Goal: Check status: Check status

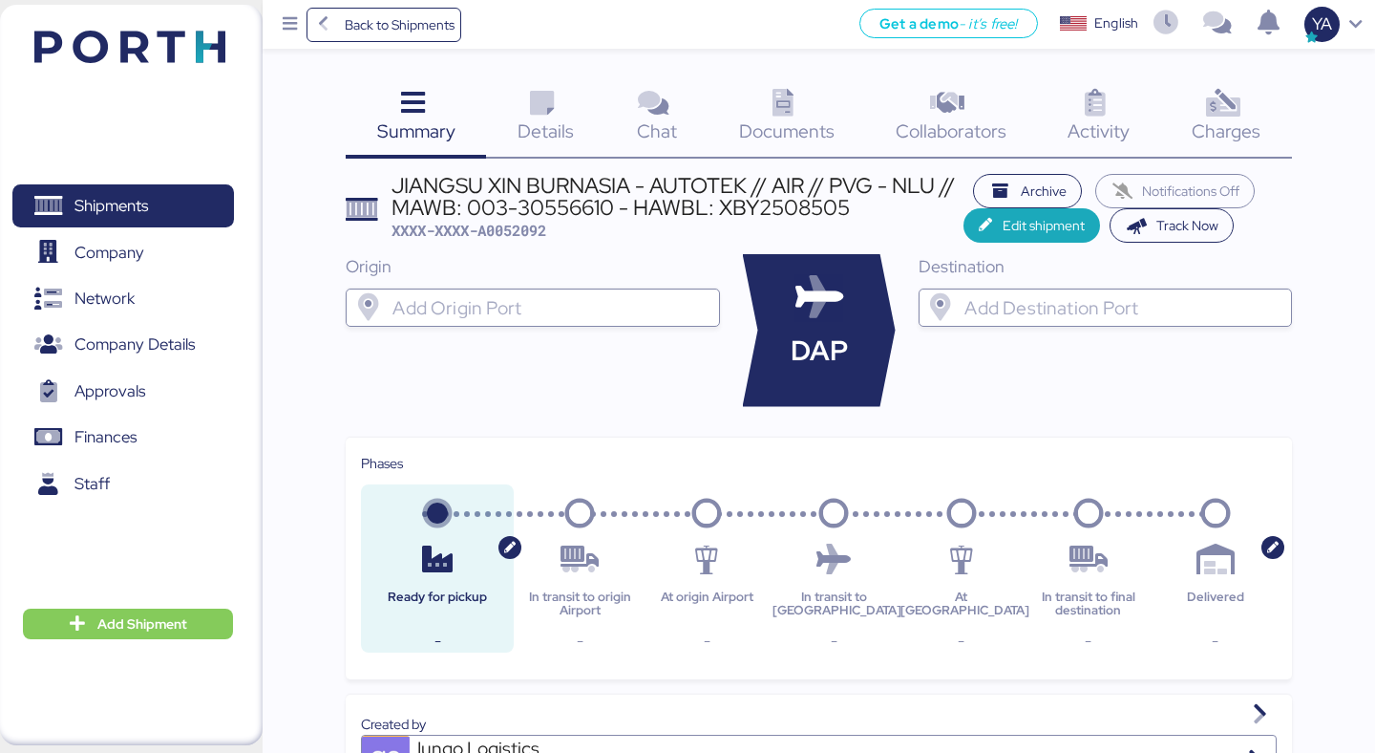
click at [496, 226] on span "XXXX-XXXX-A0052092" at bounding box center [469, 230] width 155 height 19
copy span "A0052092"
click at [548, 143] on div "Details 0" at bounding box center [545, 118] width 119 height 79
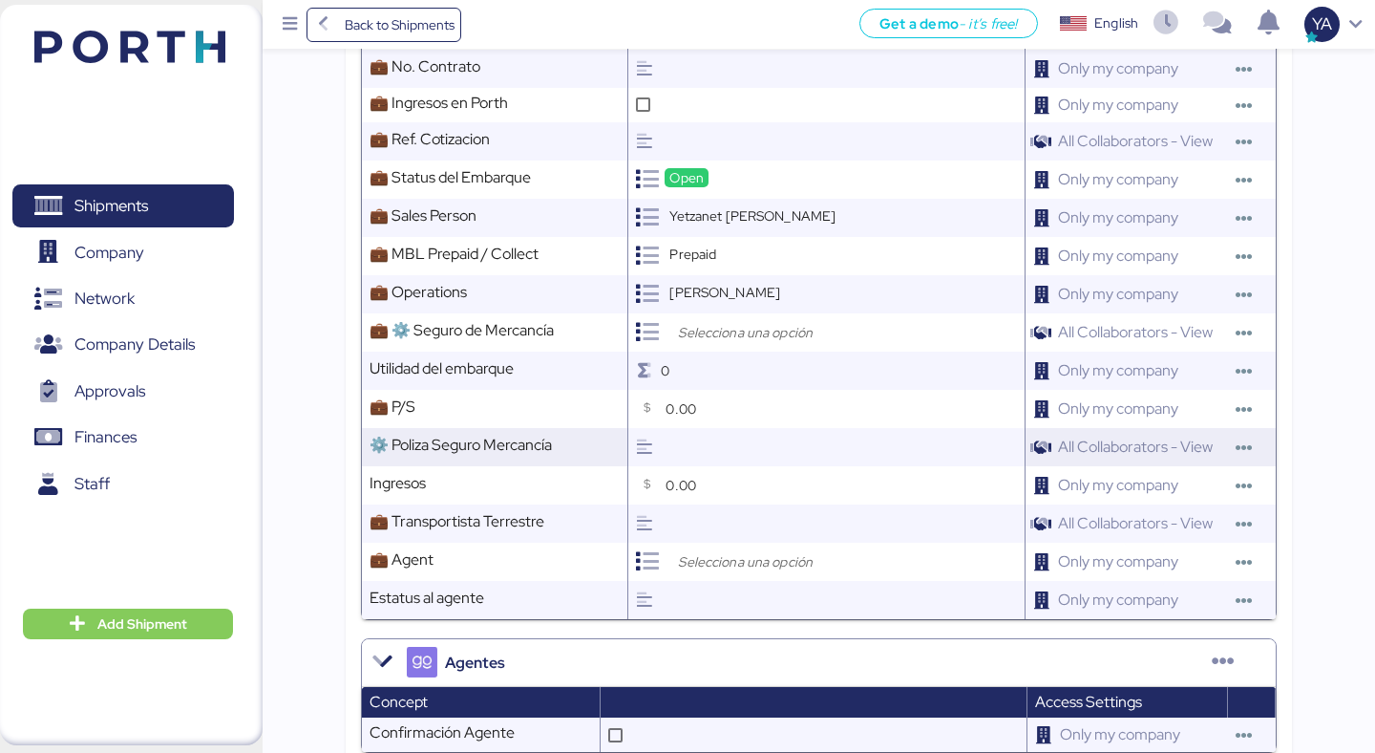
scroll to position [1212, 0]
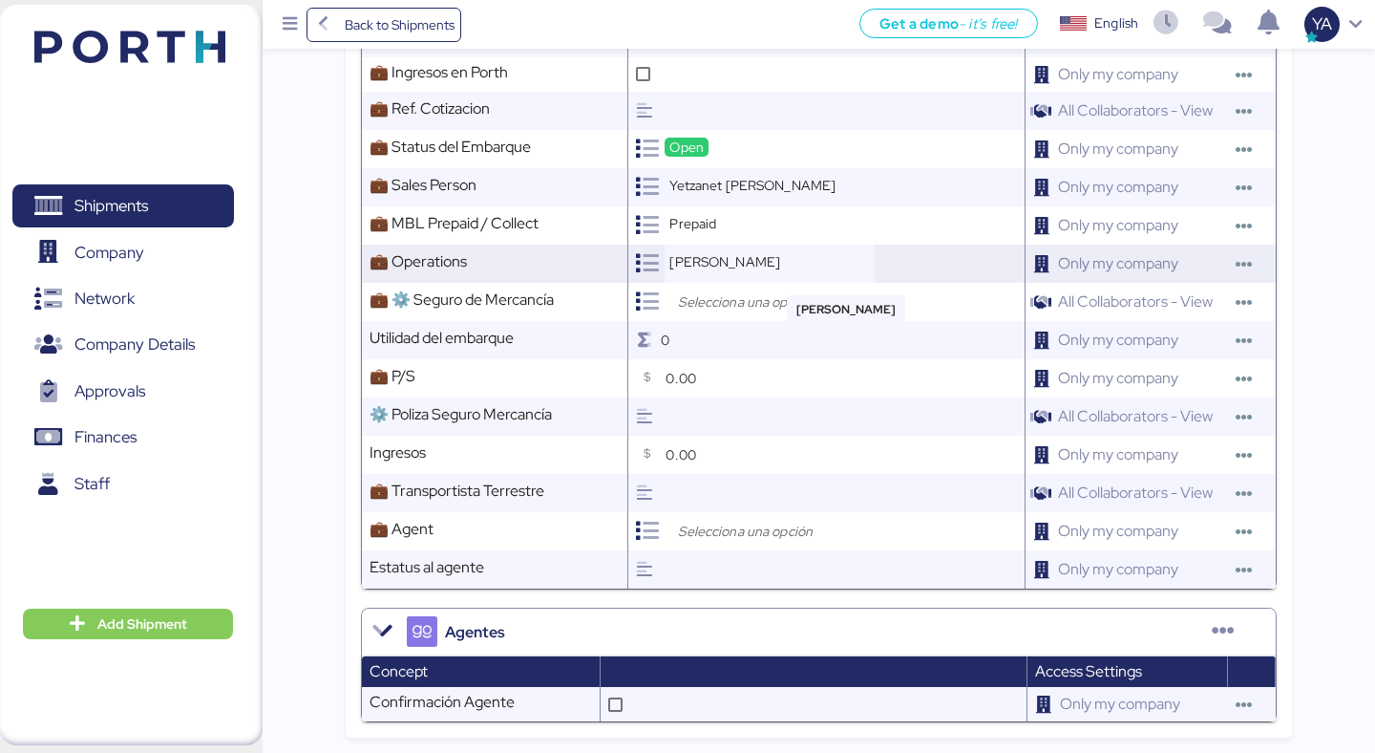
click at [719, 248] on div "[PERSON_NAME]" at bounding box center [770, 263] width 210 height 38
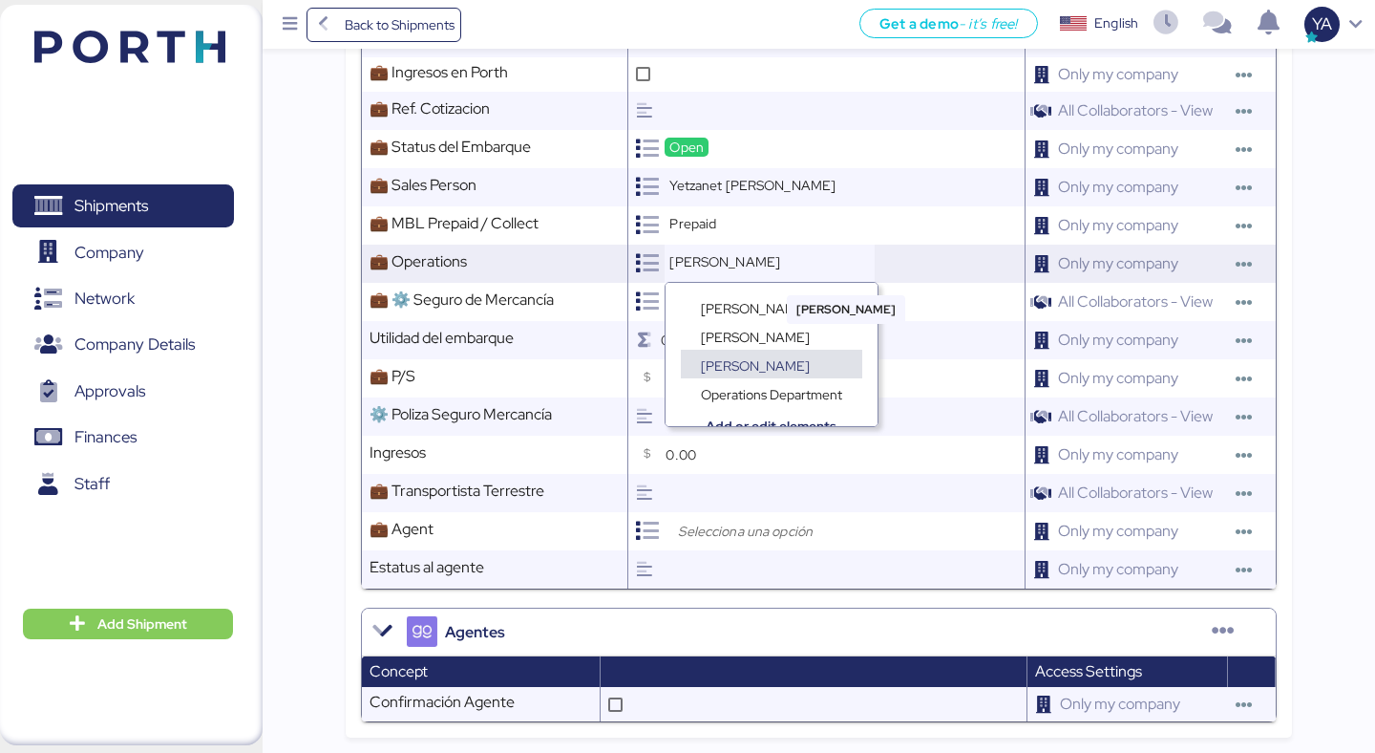
scroll to position [14, 0]
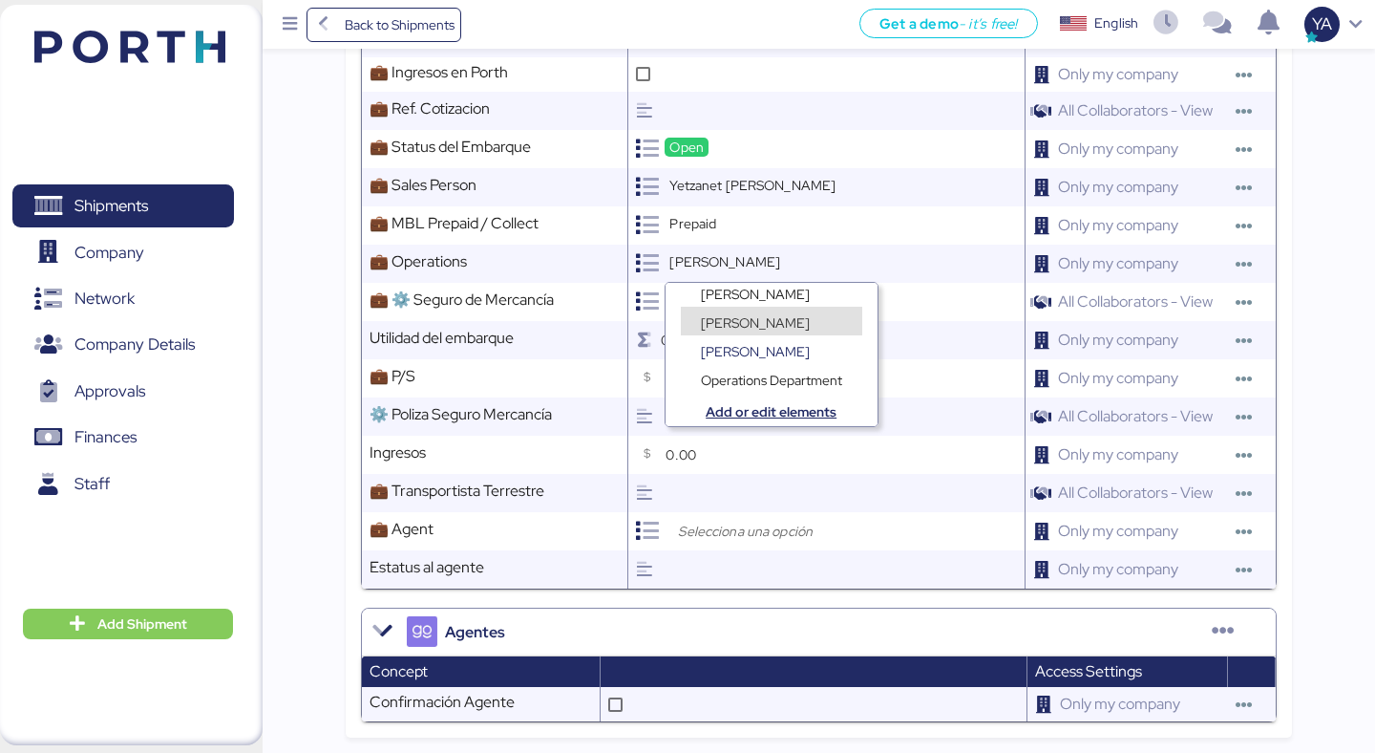
click at [760, 323] on span "[PERSON_NAME]" at bounding box center [755, 322] width 109 height 17
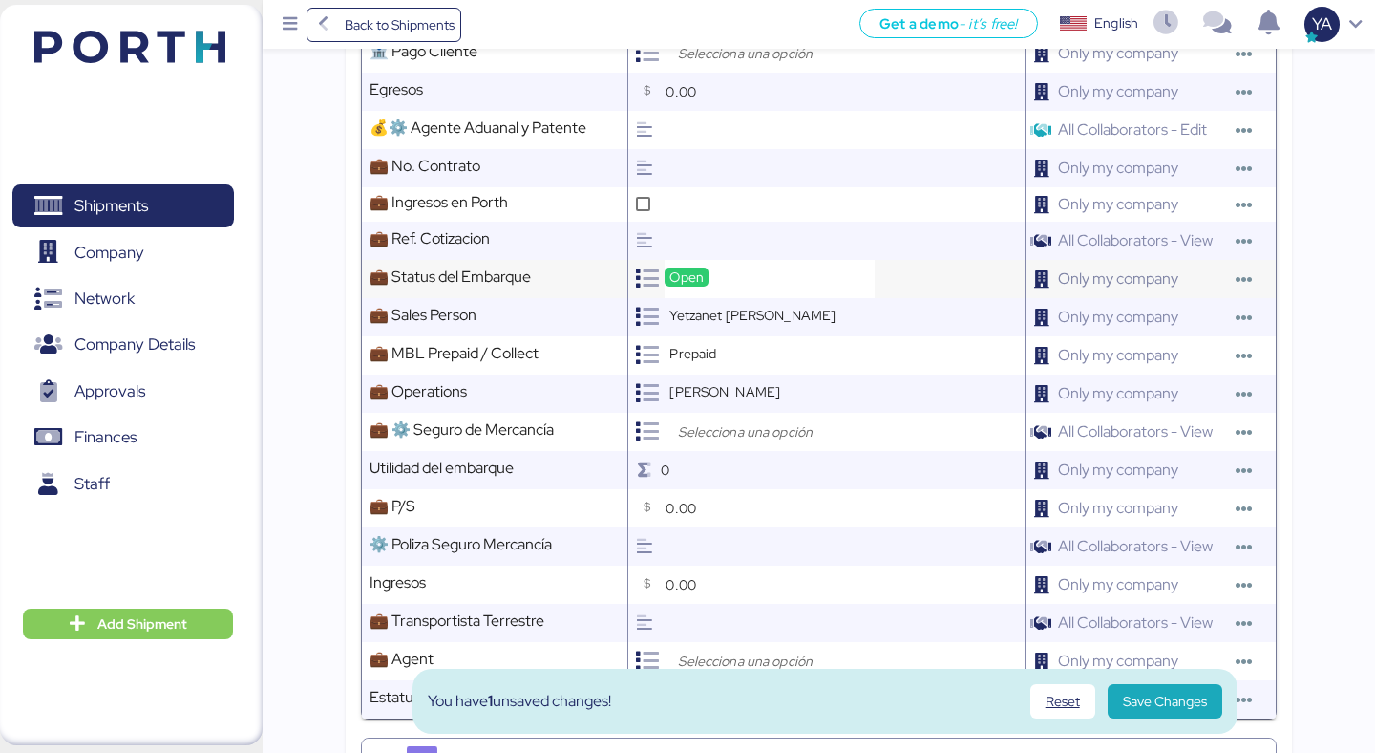
scroll to position [1288, 0]
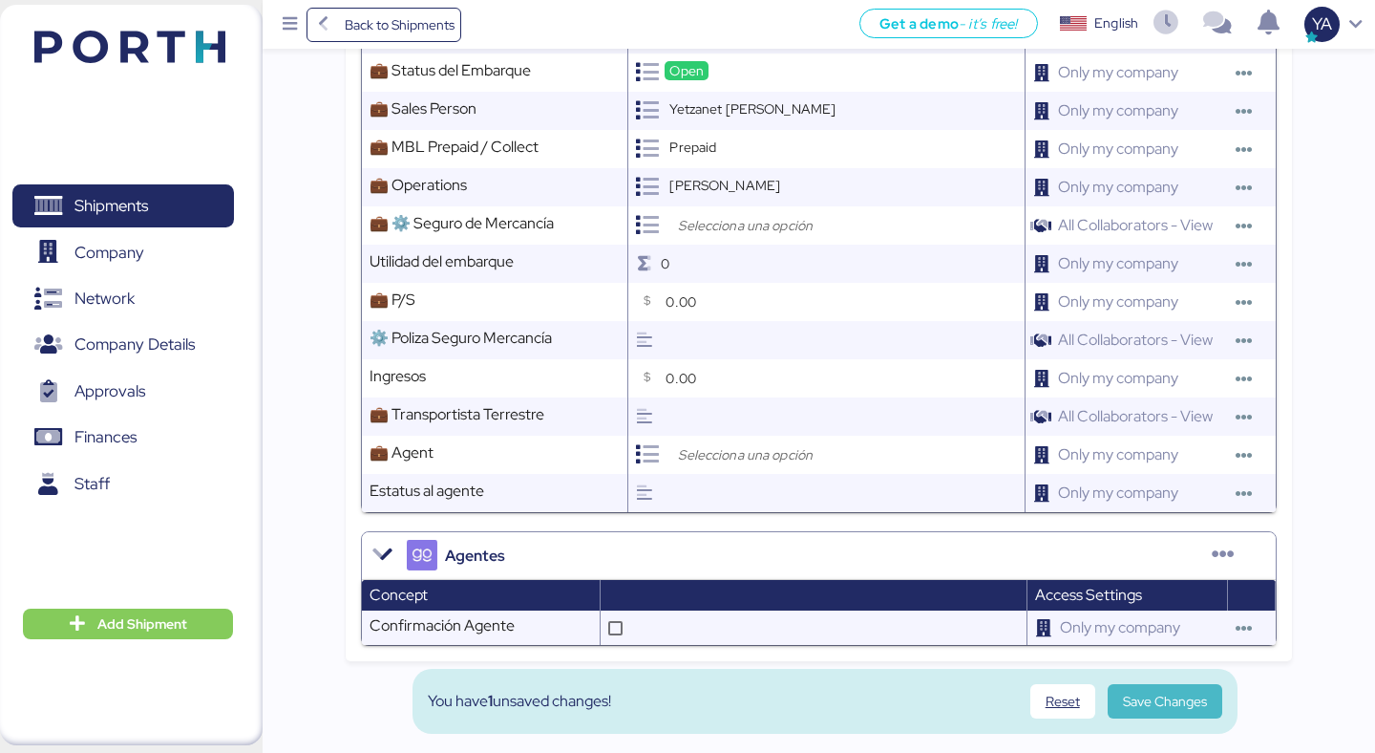
click at [1165, 705] on span "Save Changes" at bounding box center [1165, 700] width 84 height 23
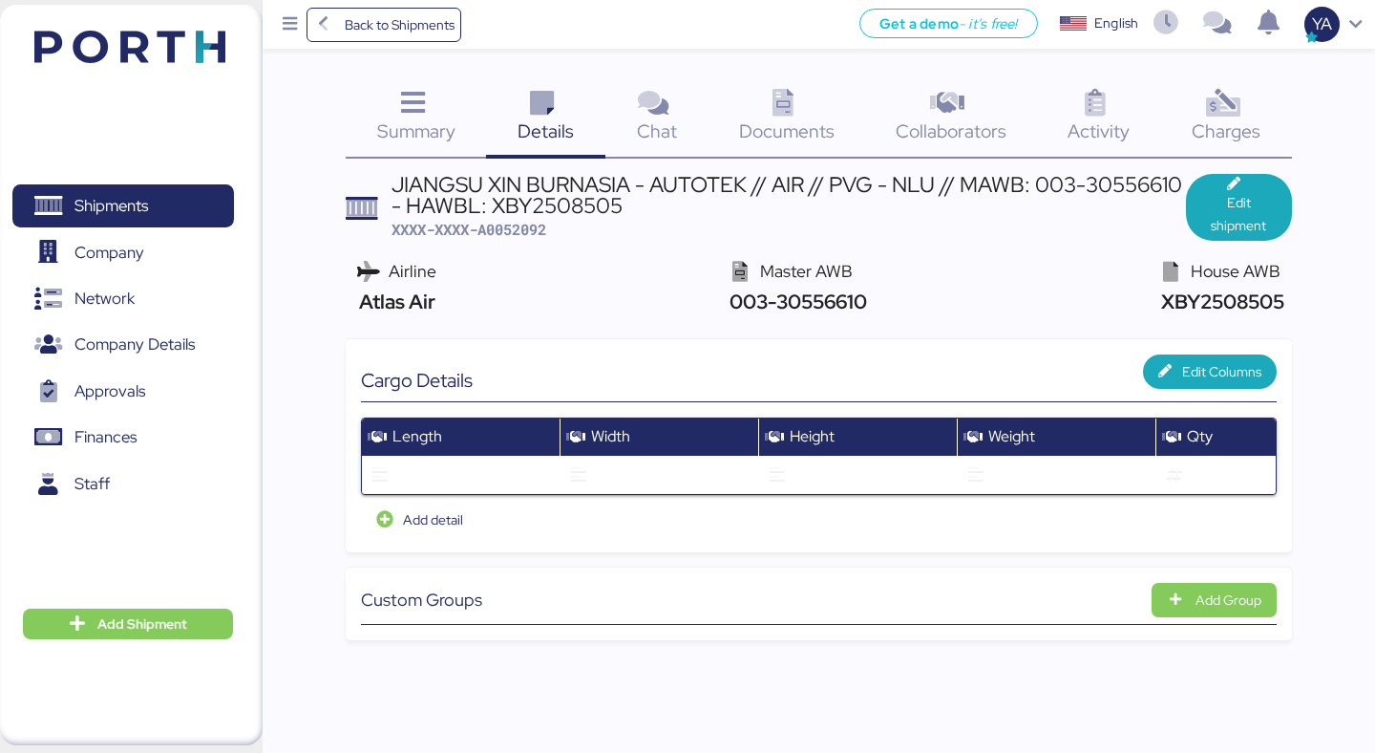
scroll to position [0, 0]
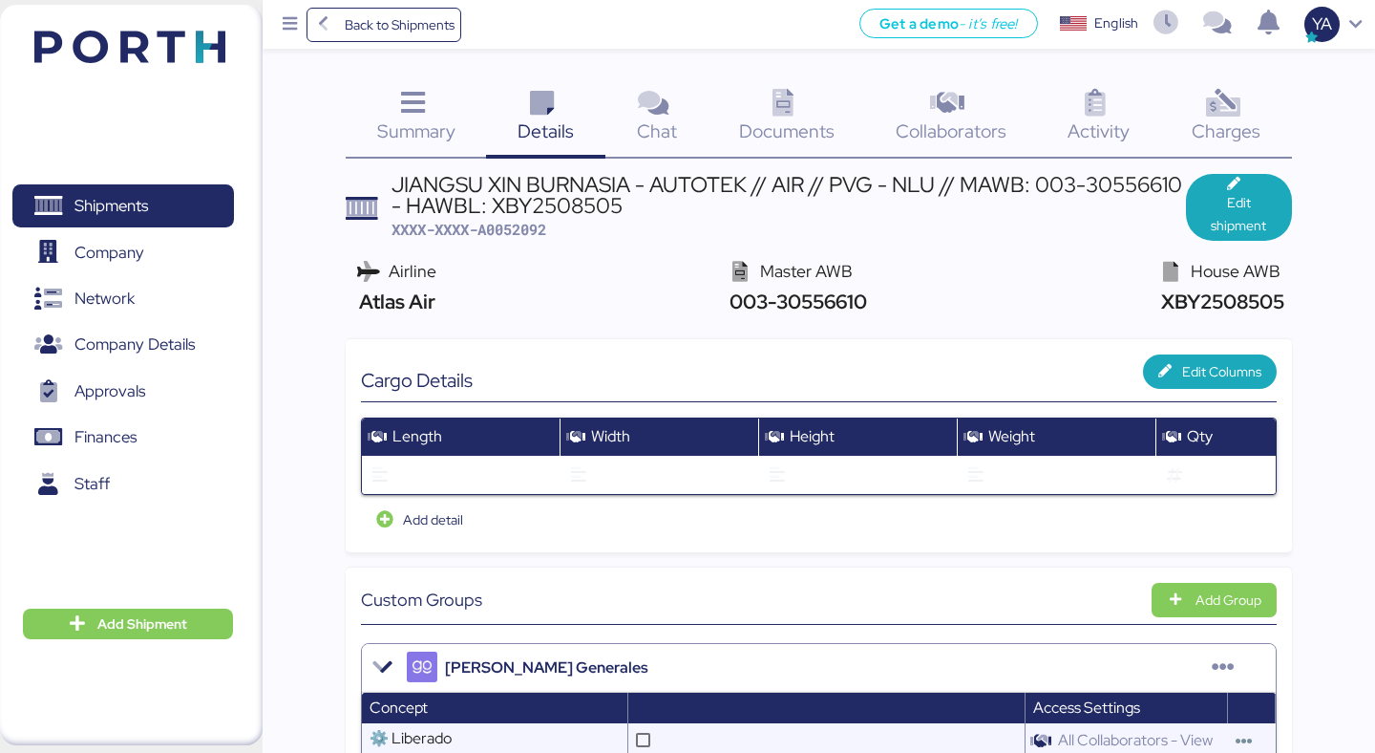
click at [766, 131] on span "Documents" at bounding box center [786, 130] width 95 height 25
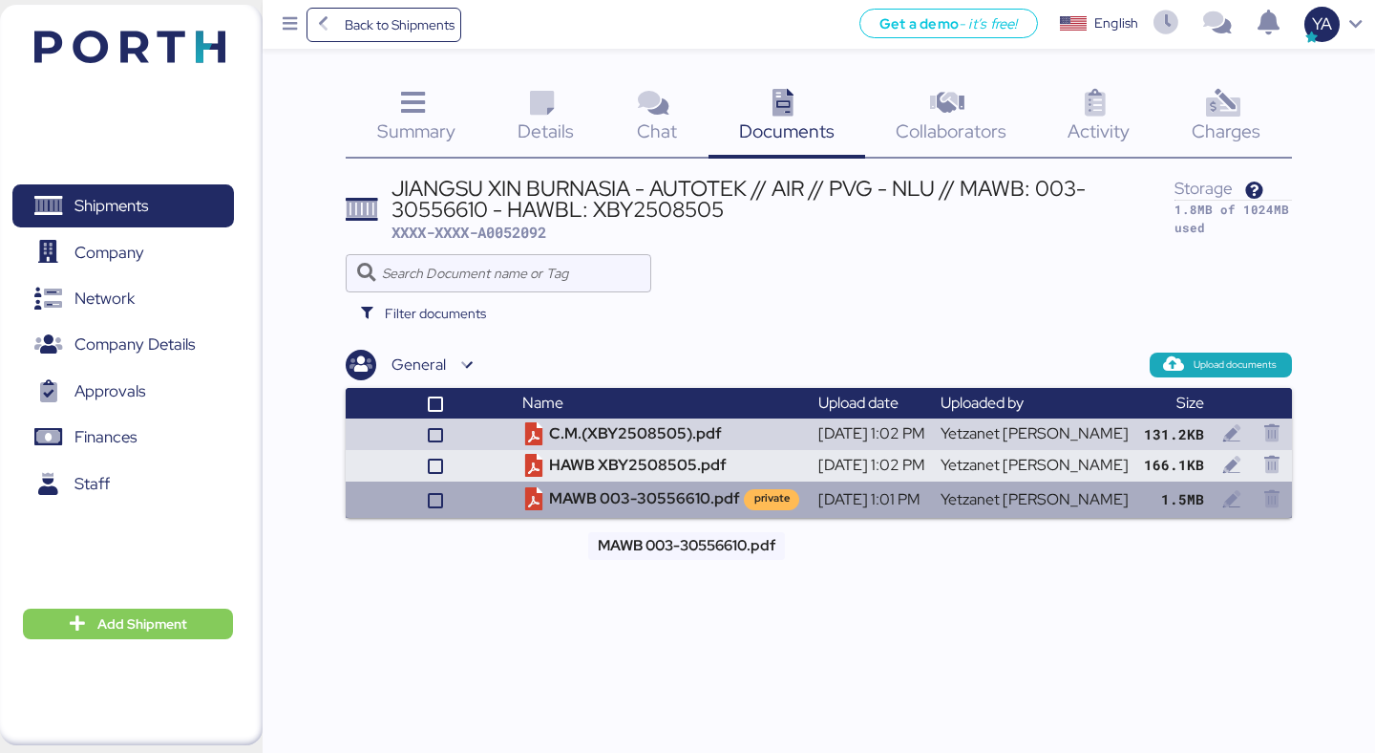
click at [684, 501] on td "MAWB 003-30556610.pdf private" at bounding box center [662, 499] width 295 height 36
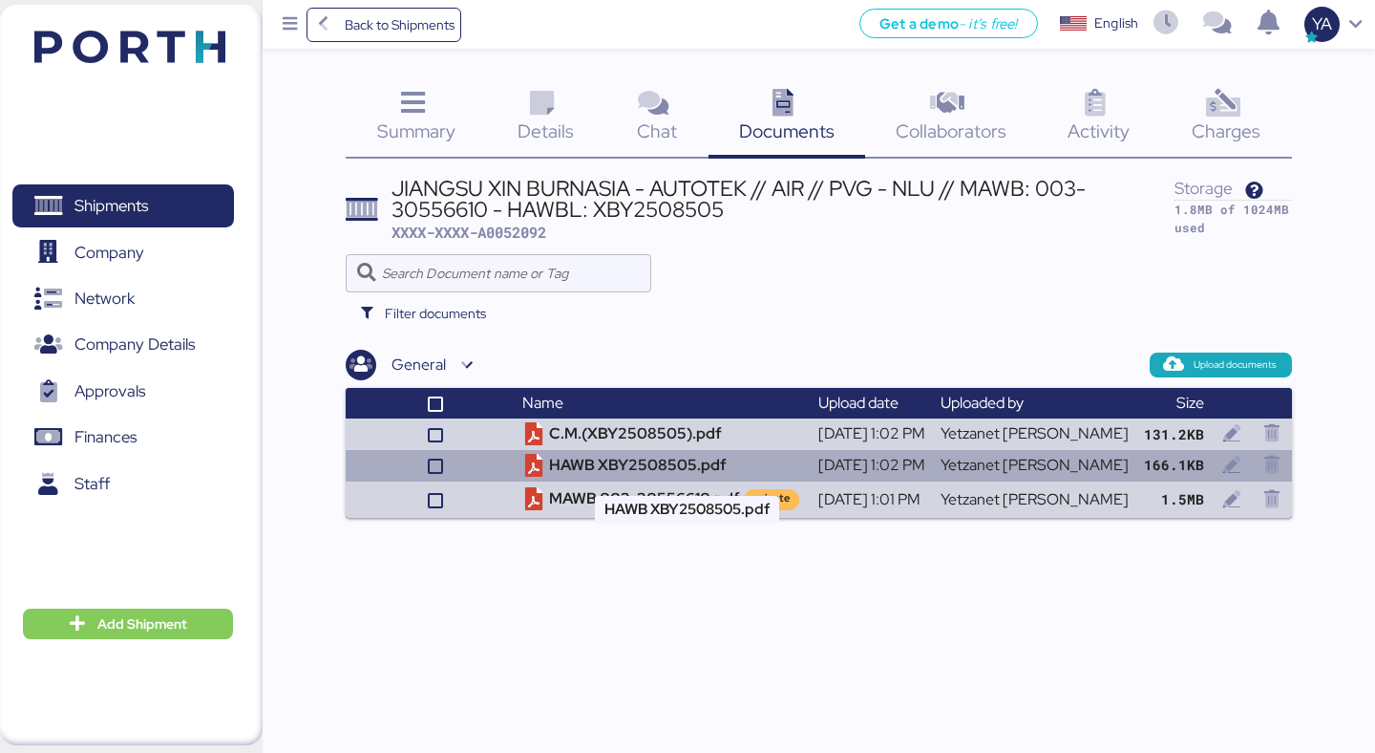
click at [577, 462] on td "HAWB XBY2508505.pdf" at bounding box center [662, 466] width 295 height 32
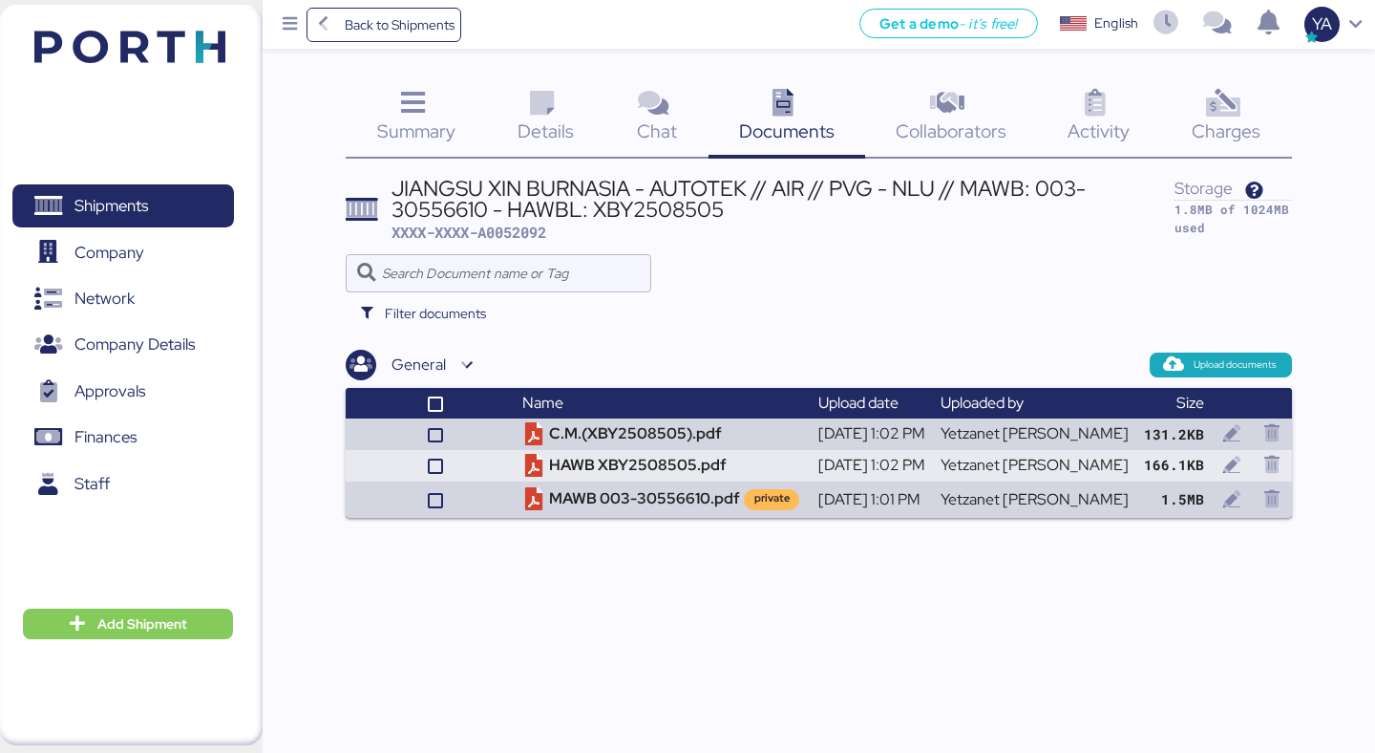
click at [525, 80] on div "Details 0" at bounding box center [545, 118] width 119 height 79
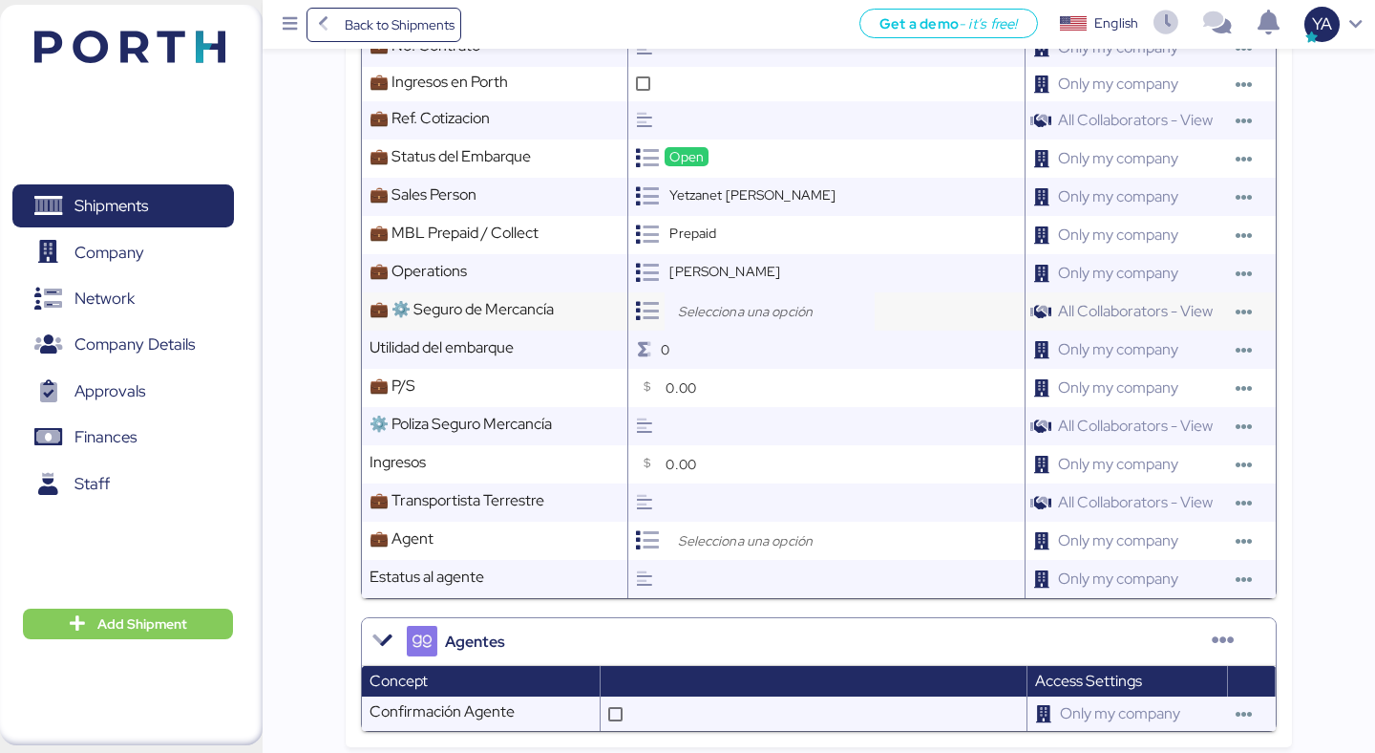
scroll to position [1199, 0]
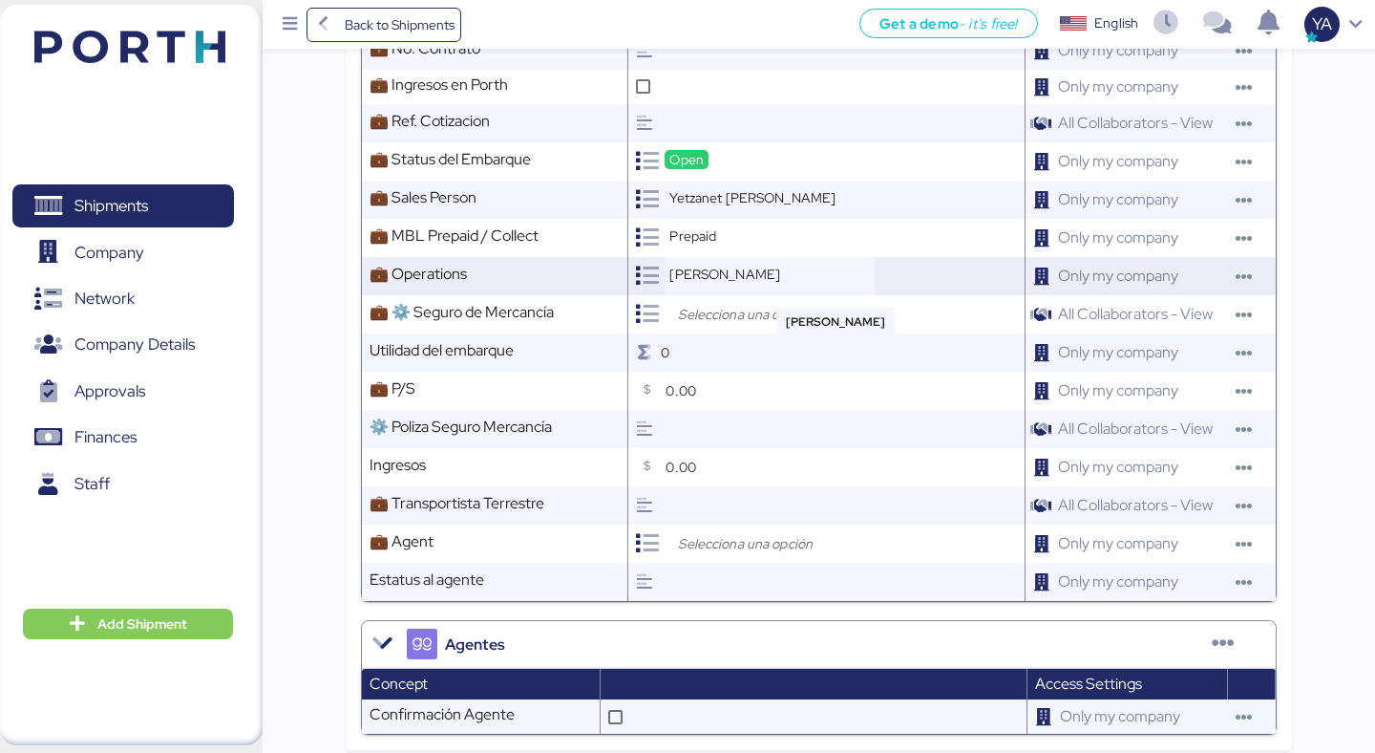
click at [799, 286] on div "[PERSON_NAME]" at bounding box center [770, 276] width 210 height 38
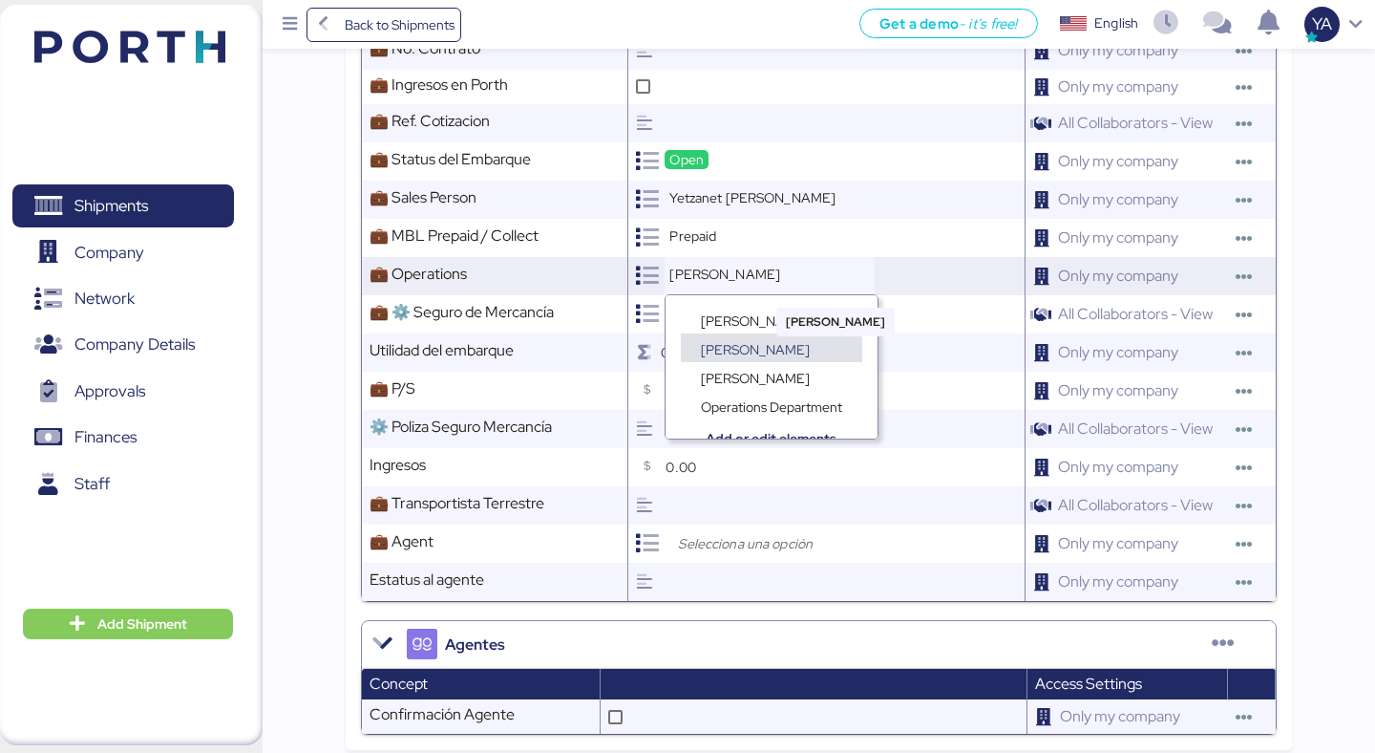
scroll to position [14, 0]
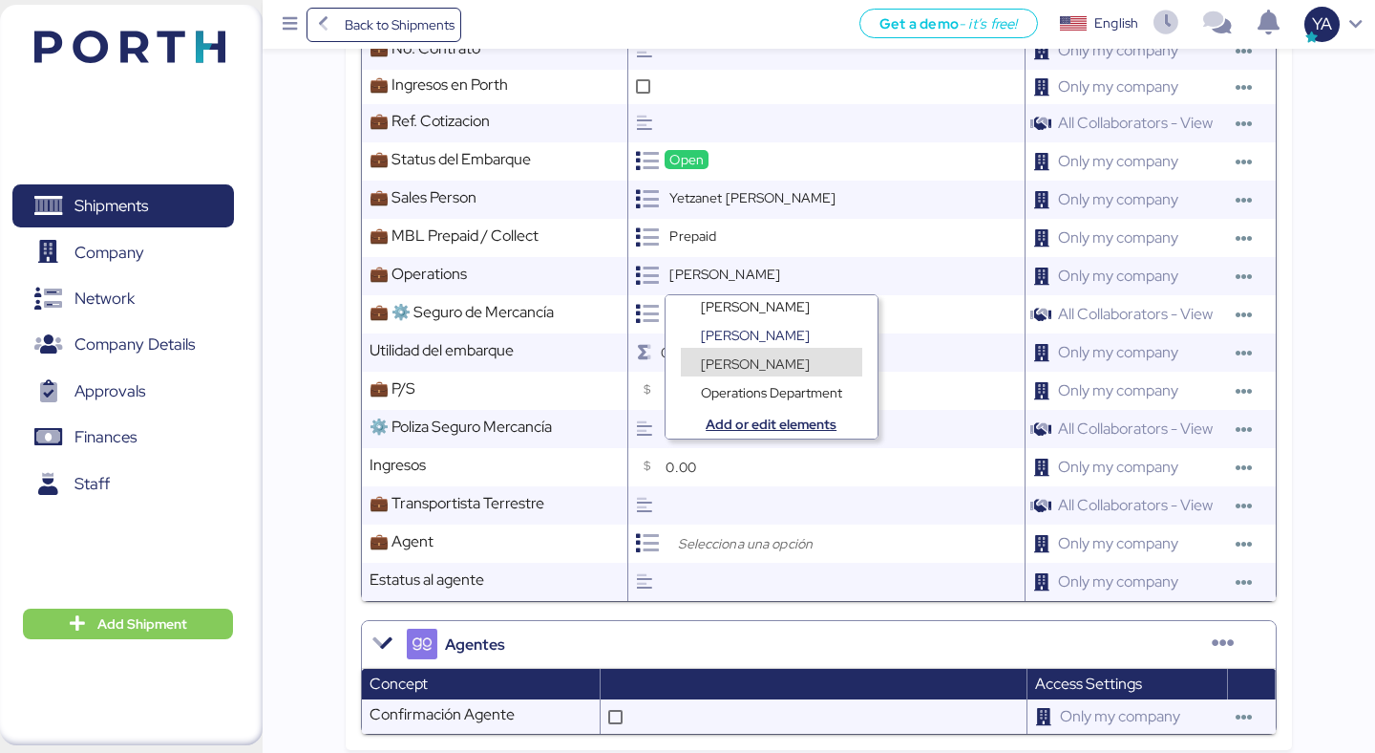
click at [774, 354] on div "[PERSON_NAME]" at bounding box center [771, 362] width 181 height 29
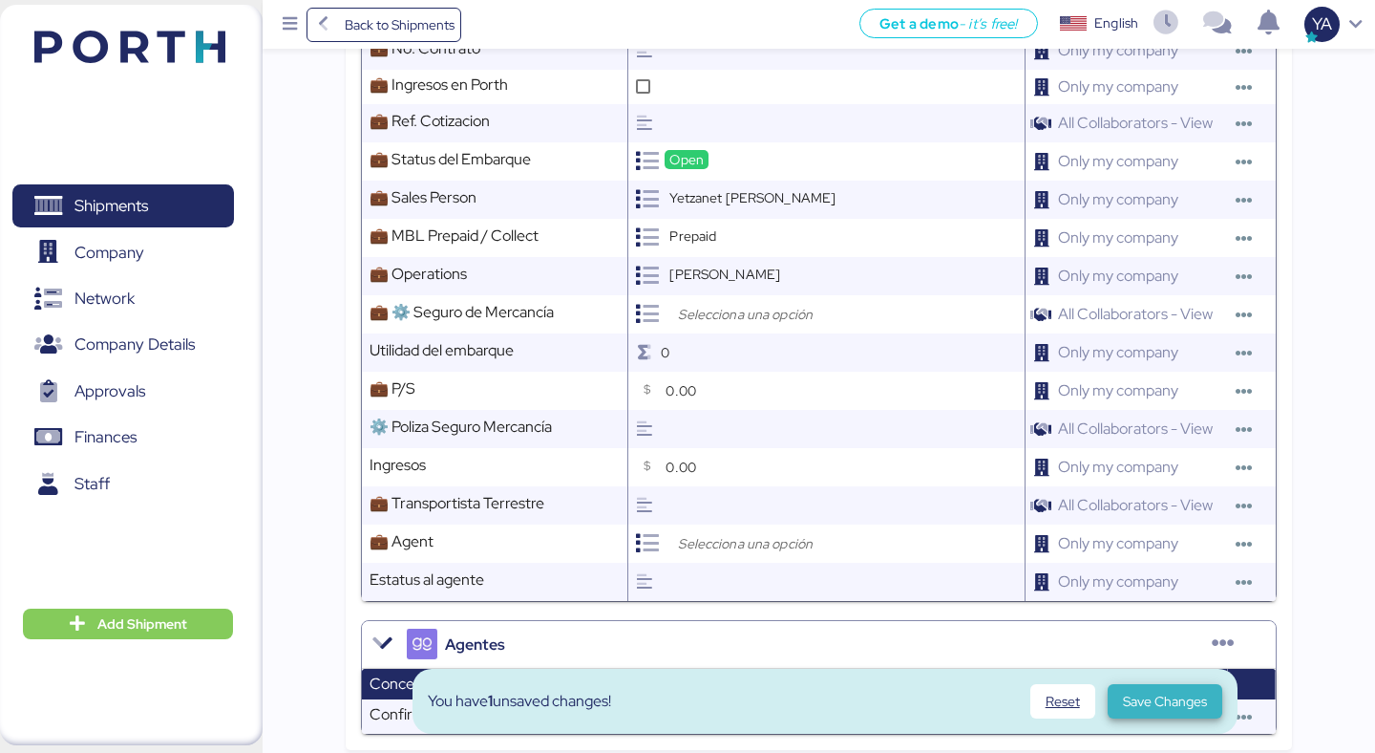
click at [1143, 694] on span "Save Changes" at bounding box center [1165, 700] width 84 height 23
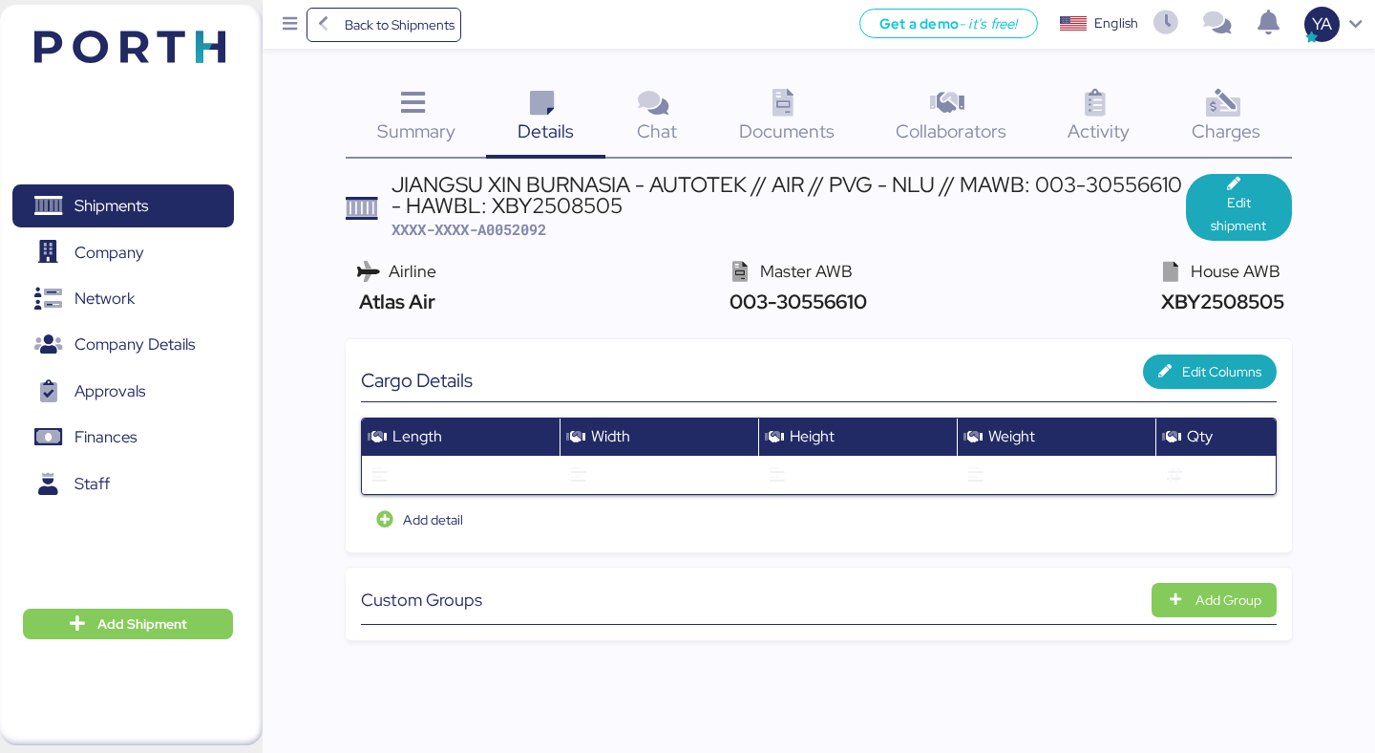
scroll to position [0, 0]
